Goal: Task Accomplishment & Management: Manage account settings

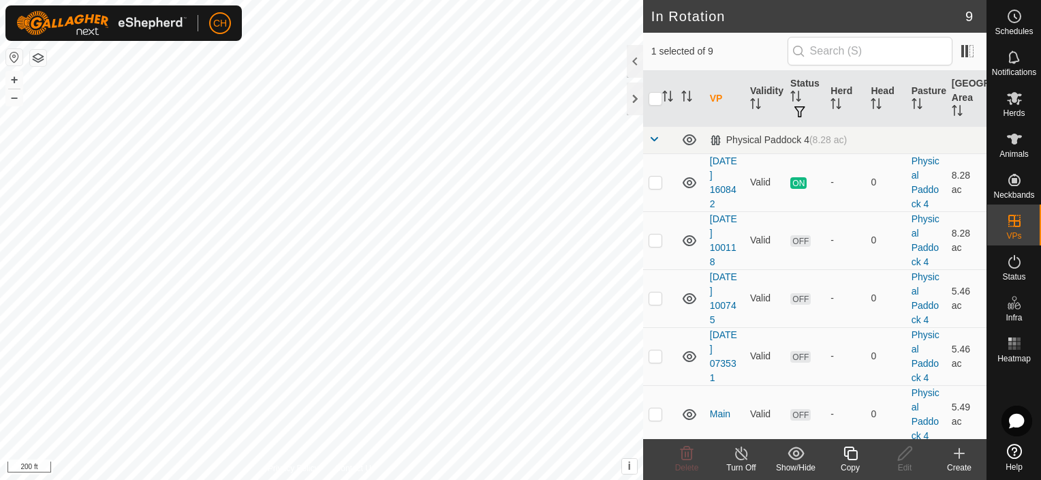
scroll to position [144, 0]
click at [651, 185] on p-checkbox at bounding box center [656, 181] width 14 height 11
click at [655, 181] on p-checkbox at bounding box center [656, 181] width 14 height 11
checkbox input "true"
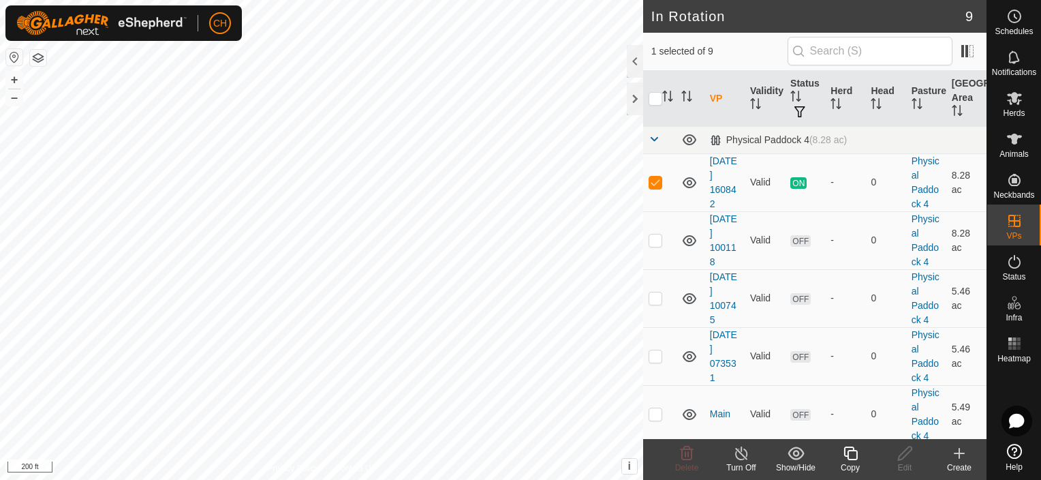
click at [738, 463] on div "Turn Off" at bounding box center [741, 467] width 55 height 12
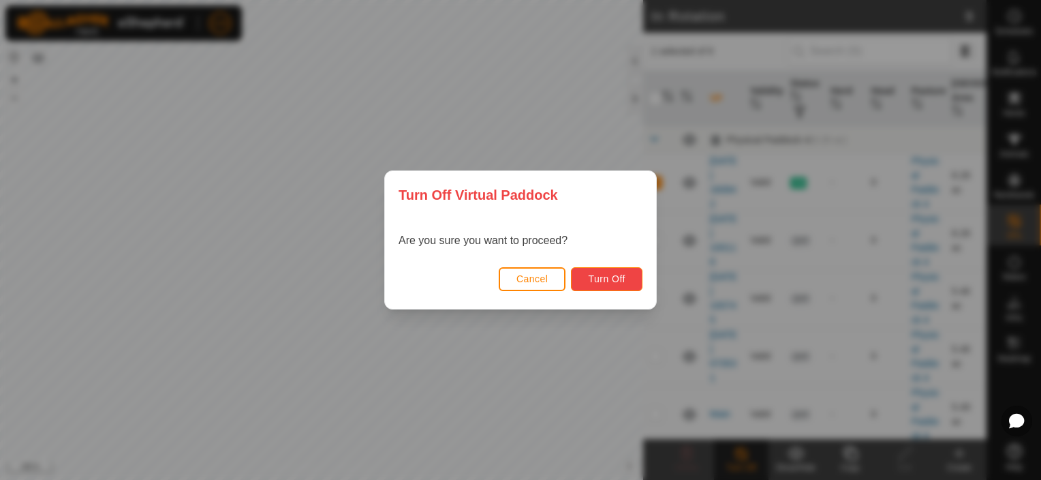
click at [603, 280] on span "Turn Off" at bounding box center [606, 278] width 37 height 11
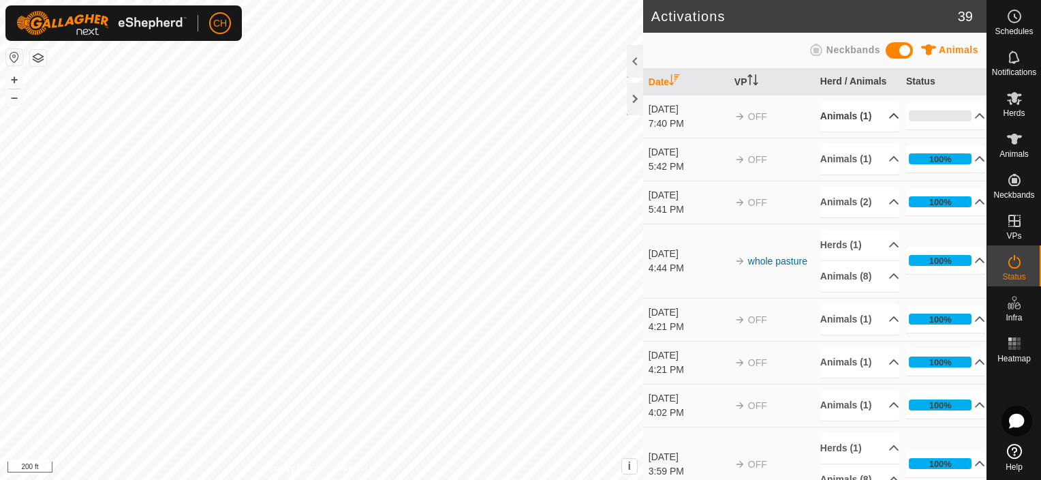
click at [873, 115] on p-accordion-header "Animals (1)" at bounding box center [859, 116] width 79 height 31
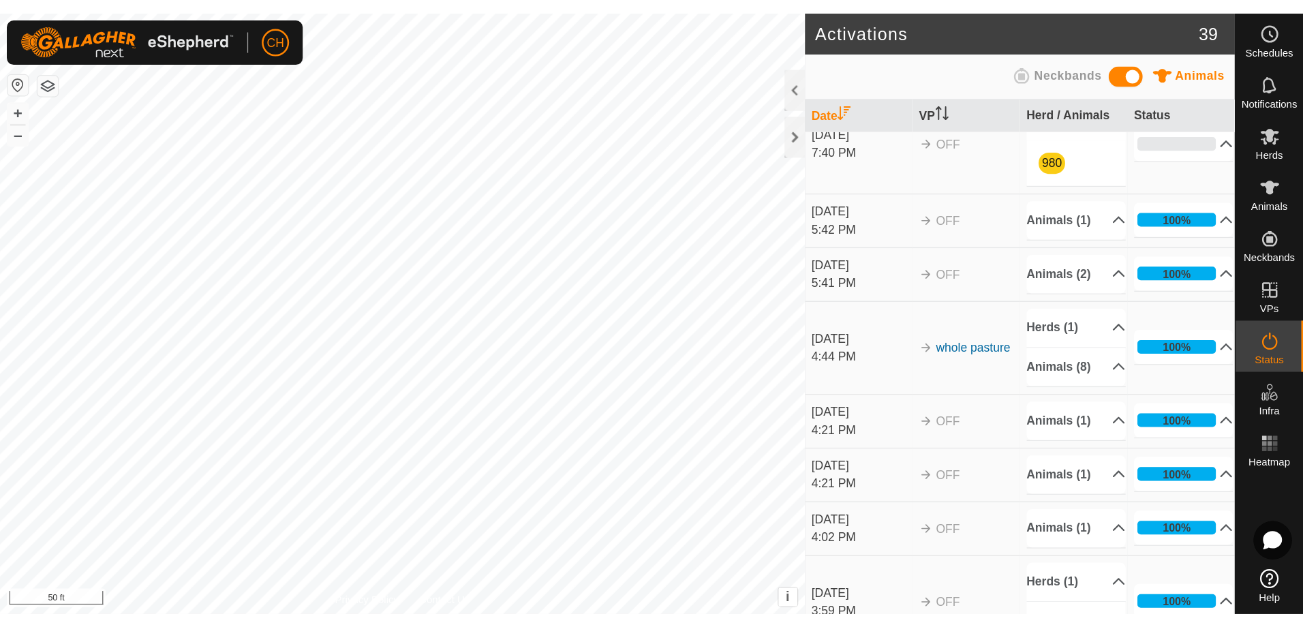
scroll to position [19, 0]
